Goal: Find specific page/section: Find specific page/section

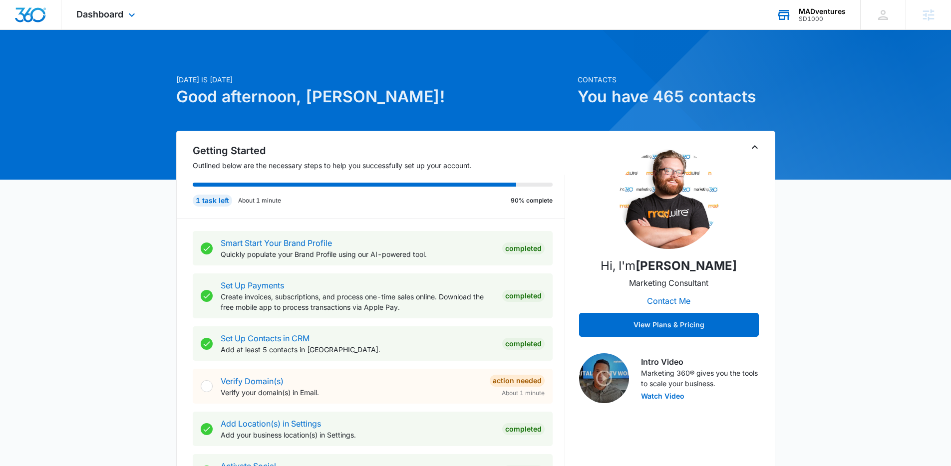
click at [830, 13] on div "MADventures" at bounding box center [821, 11] width 47 height 8
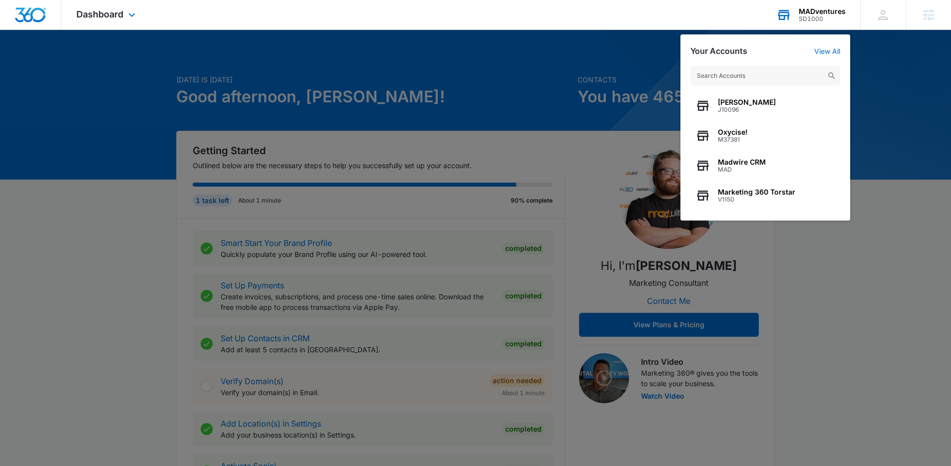
click at [760, 78] on input "text" at bounding box center [765, 76] width 150 height 20
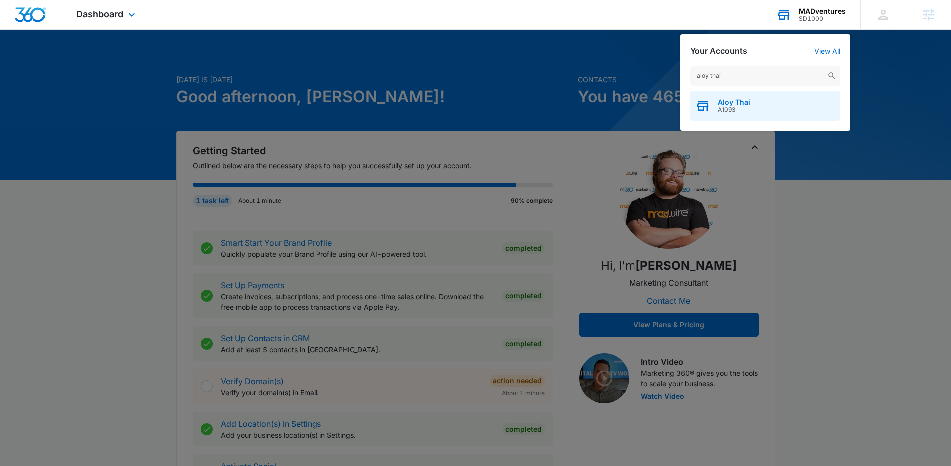
type input "aloy thai"
click at [746, 101] on span "Aloy Thai" at bounding box center [734, 102] width 32 height 8
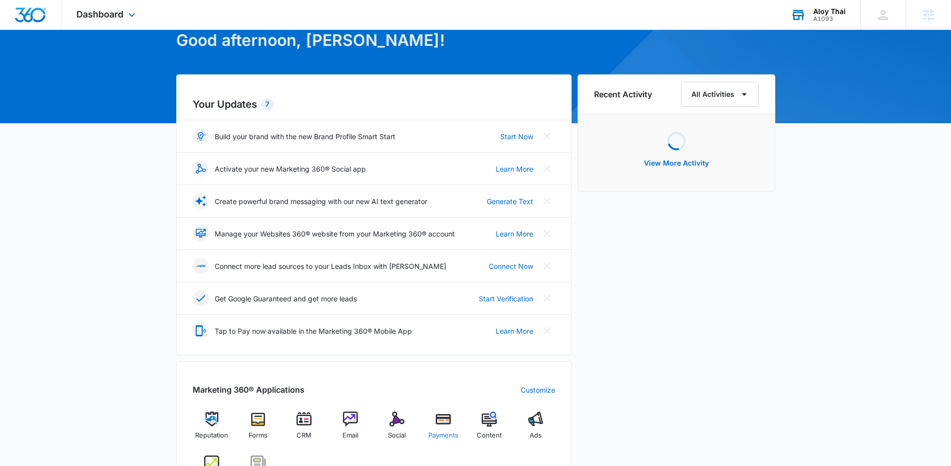
scroll to position [246, 0]
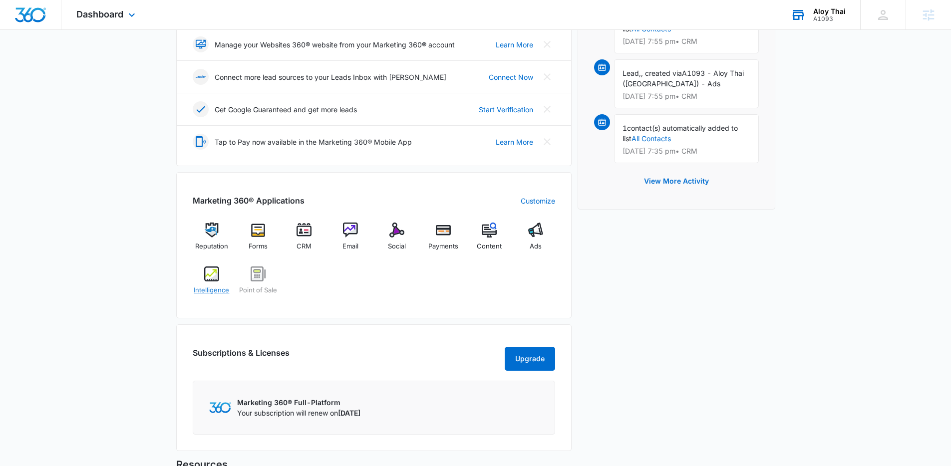
click at [211, 277] on img at bounding box center [211, 273] width 15 height 15
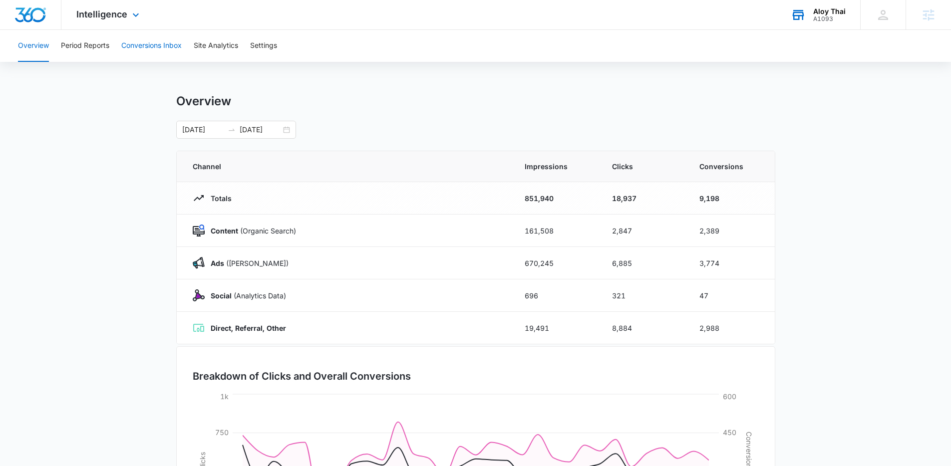
click at [146, 45] on button "Conversions Inbox" at bounding box center [151, 46] width 60 height 32
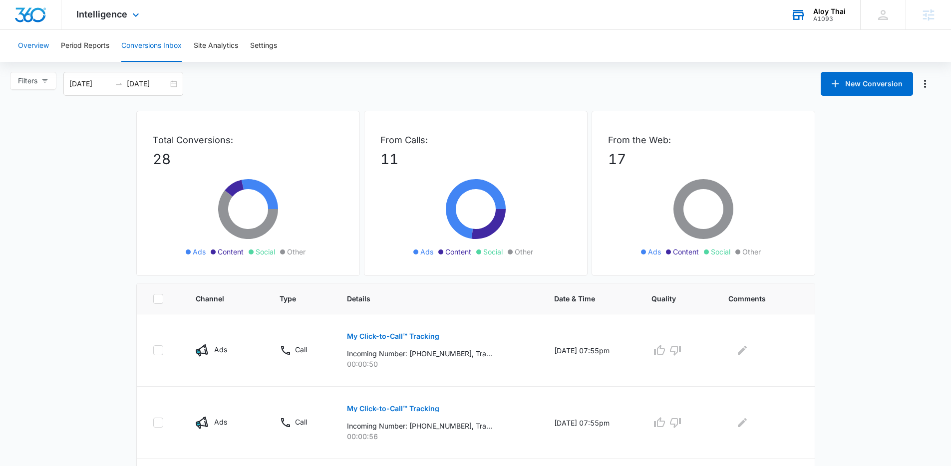
click at [34, 45] on button "Overview" at bounding box center [33, 46] width 31 height 32
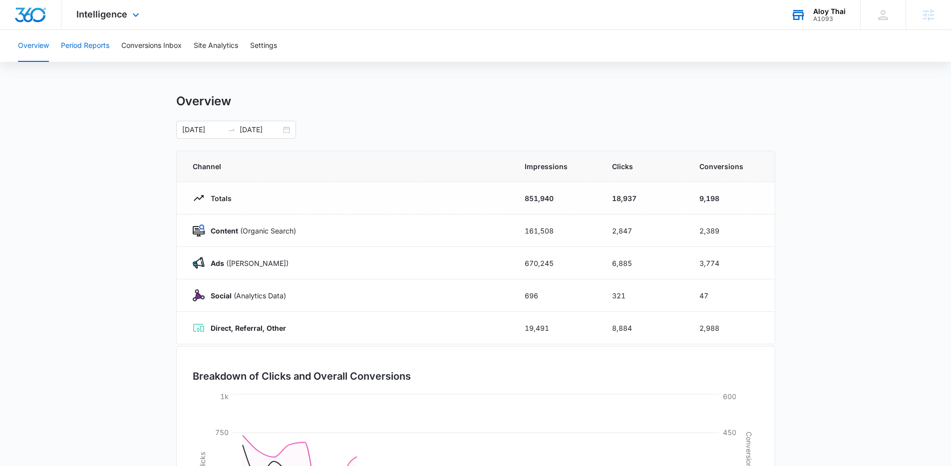
click at [91, 39] on button "Period Reports" at bounding box center [85, 46] width 48 height 32
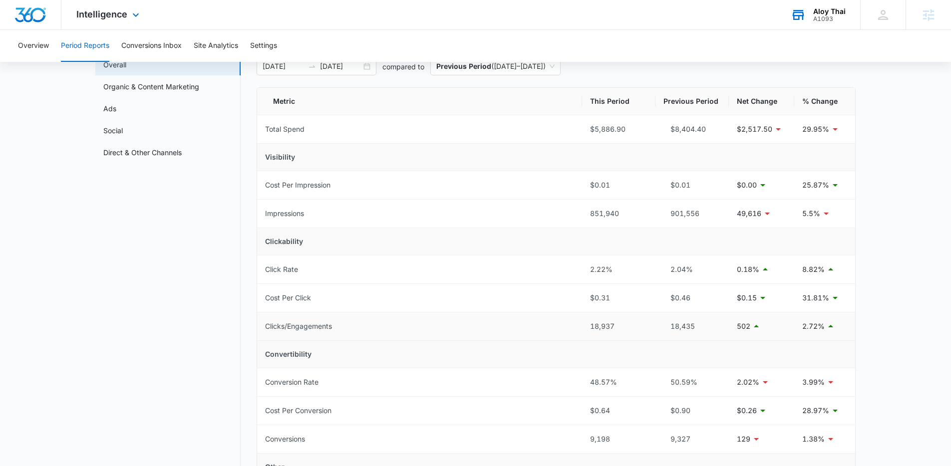
scroll to position [61, 0]
click at [30, 32] on button "Overview" at bounding box center [33, 46] width 31 height 32
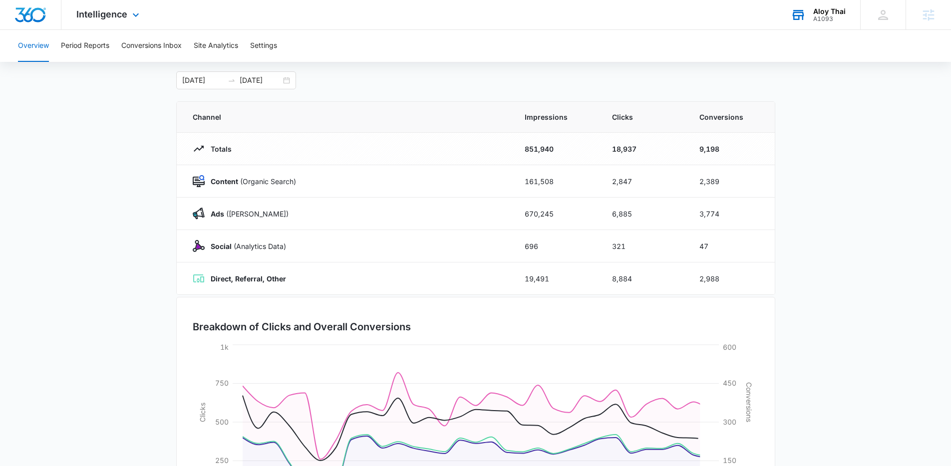
scroll to position [152, 0]
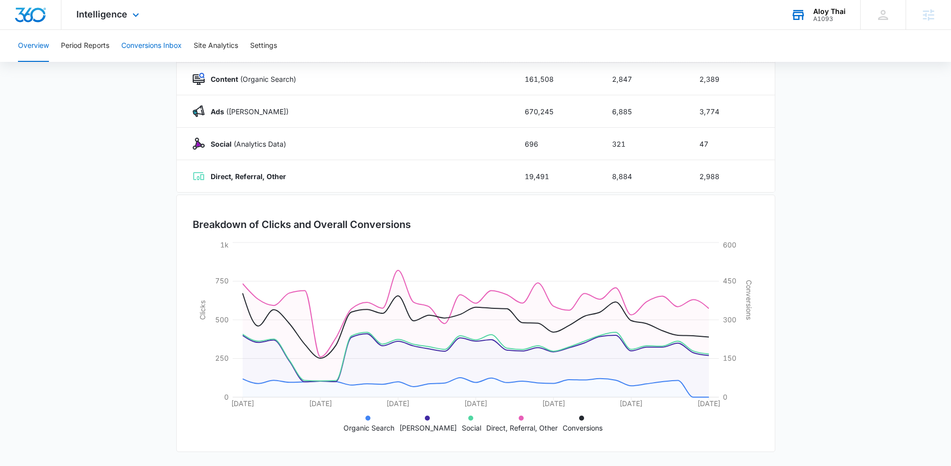
click at [132, 58] on button "Conversions Inbox" at bounding box center [151, 46] width 60 height 32
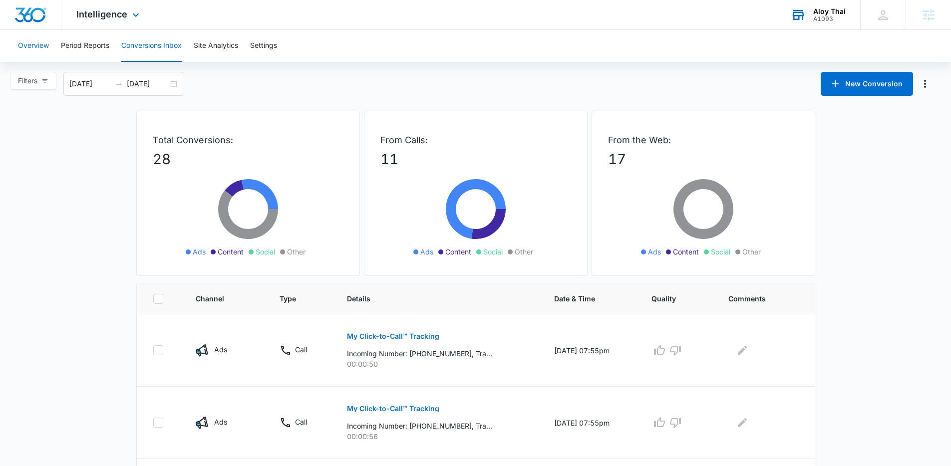
click at [29, 42] on button "Overview" at bounding box center [33, 46] width 31 height 32
